Goal: Task Accomplishment & Management: Use online tool/utility

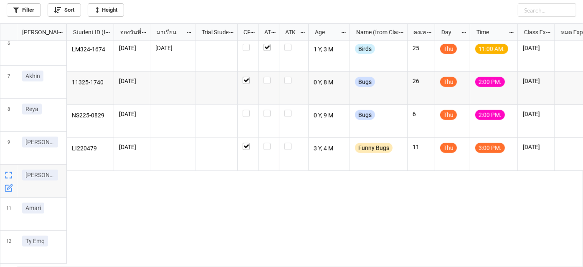
scroll to position [266, 0]
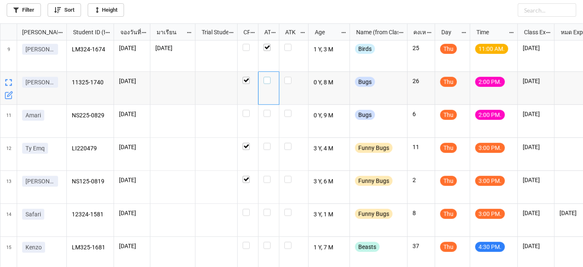
click at [265, 77] on label "grid" at bounding box center [269, 77] width 10 height 0
click at [267, 110] on label "grid" at bounding box center [269, 110] width 10 height 0
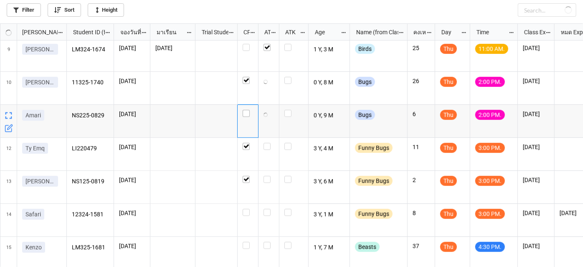
click at [246, 116] on div "grid" at bounding box center [248, 121] width 21 height 33
click at [246, 110] on label "grid" at bounding box center [248, 110] width 10 height 0
click at [265, 110] on label "grid" at bounding box center [269, 110] width 10 height 0
checkbox input "true"
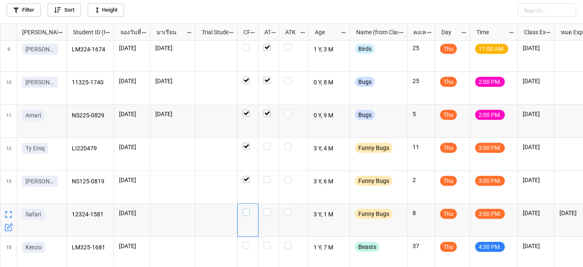
click at [247, 209] on label "grid" at bounding box center [248, 209] width 10 height 0
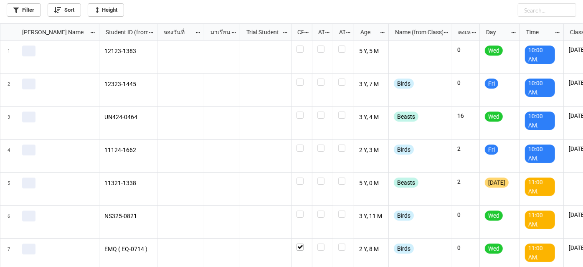
scroll to position [239, 579]
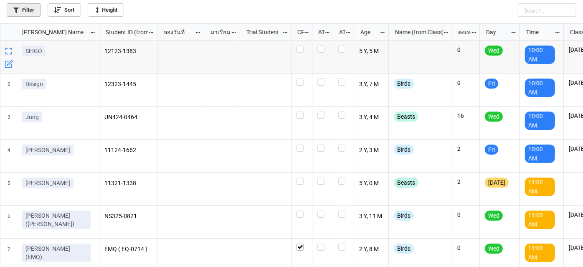
click at [17, 8] on icon at bounding box center [15, 10] width 5 height 5
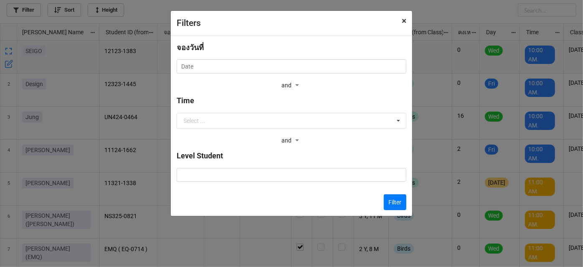
click at [403, 20] on span "×" at bounding box center [404, 21] width 5 height 10
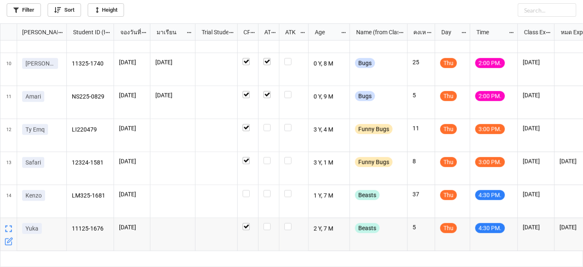
scroll to position [257, 0]
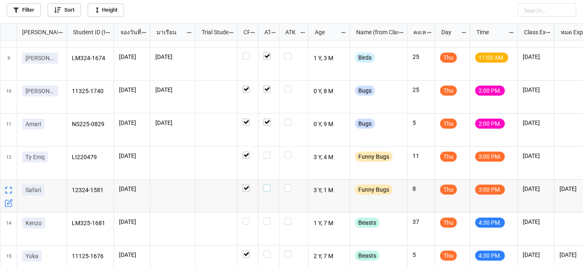
click at [271, 188] on div "grid" at bounding box center [269, 188] width 10 height 7
